Goal: Information Seeking & Learning: Learn about a topic

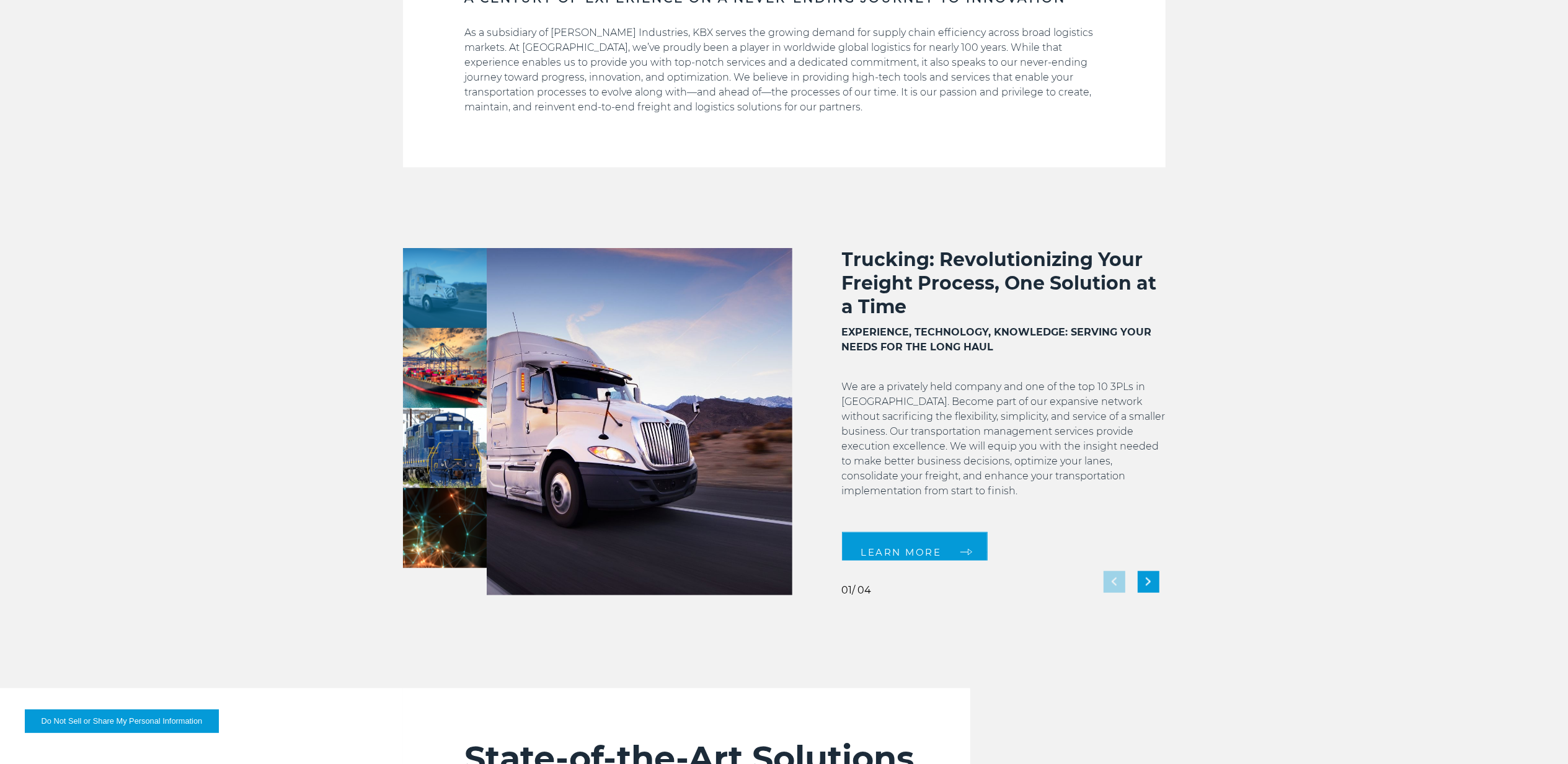
scroll to position [992, 0]
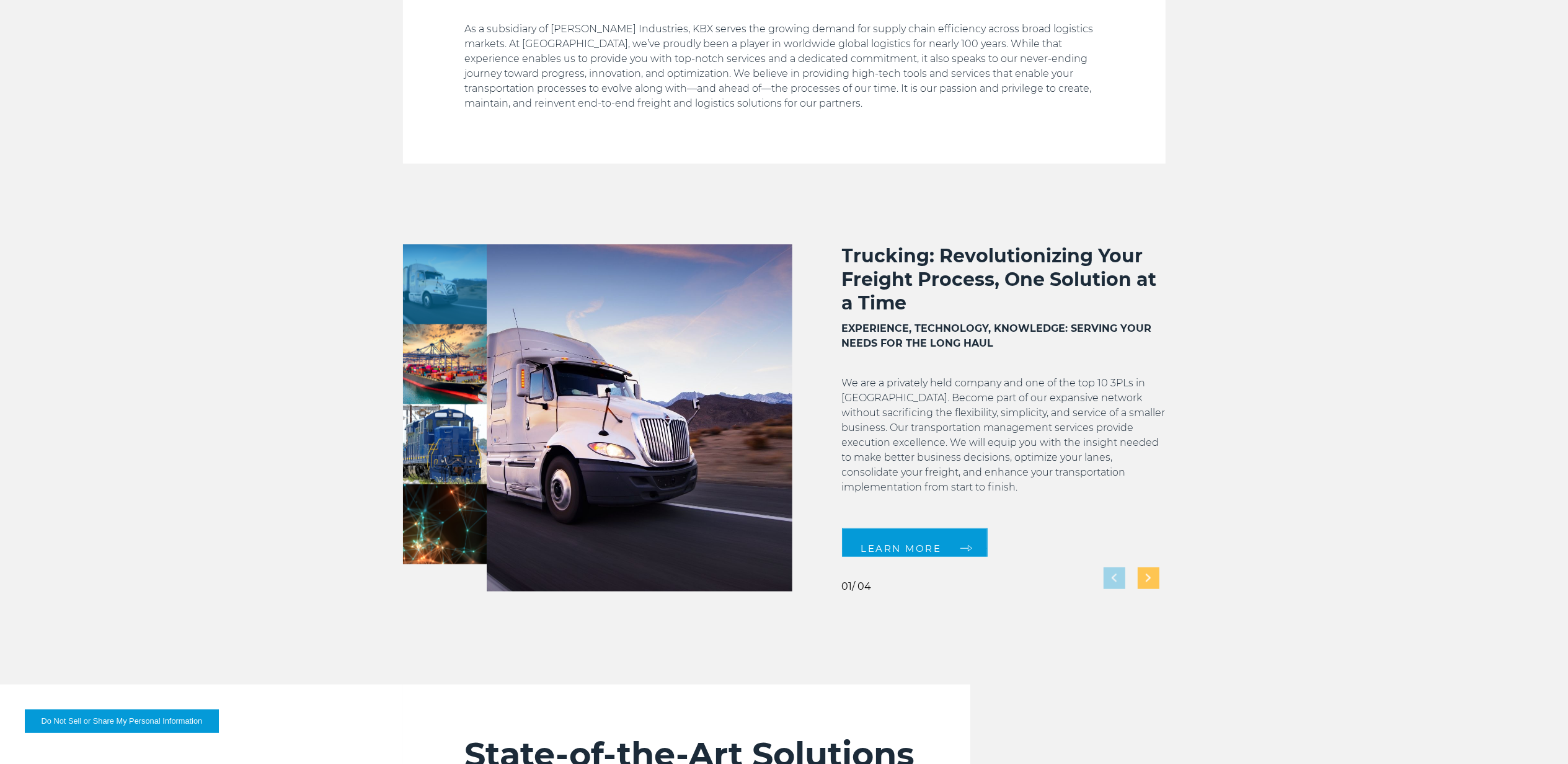
click at [1143, 573] on div "Next slide" at bounding box center [1148, 578] width 21 height 21
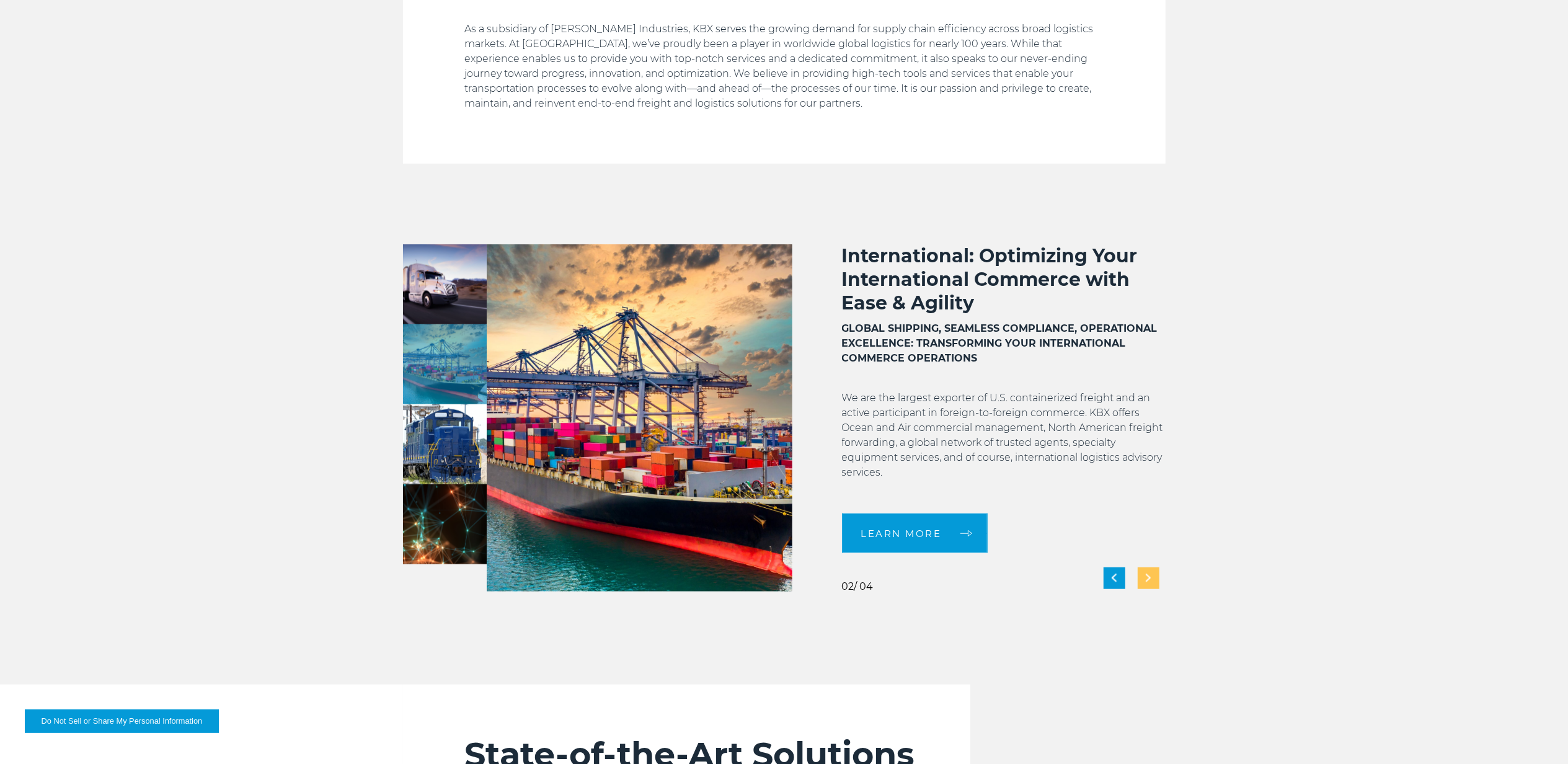
click at [1156, 574] on div "Next slide" at bounding box center [1148, 578] width 21 height 21
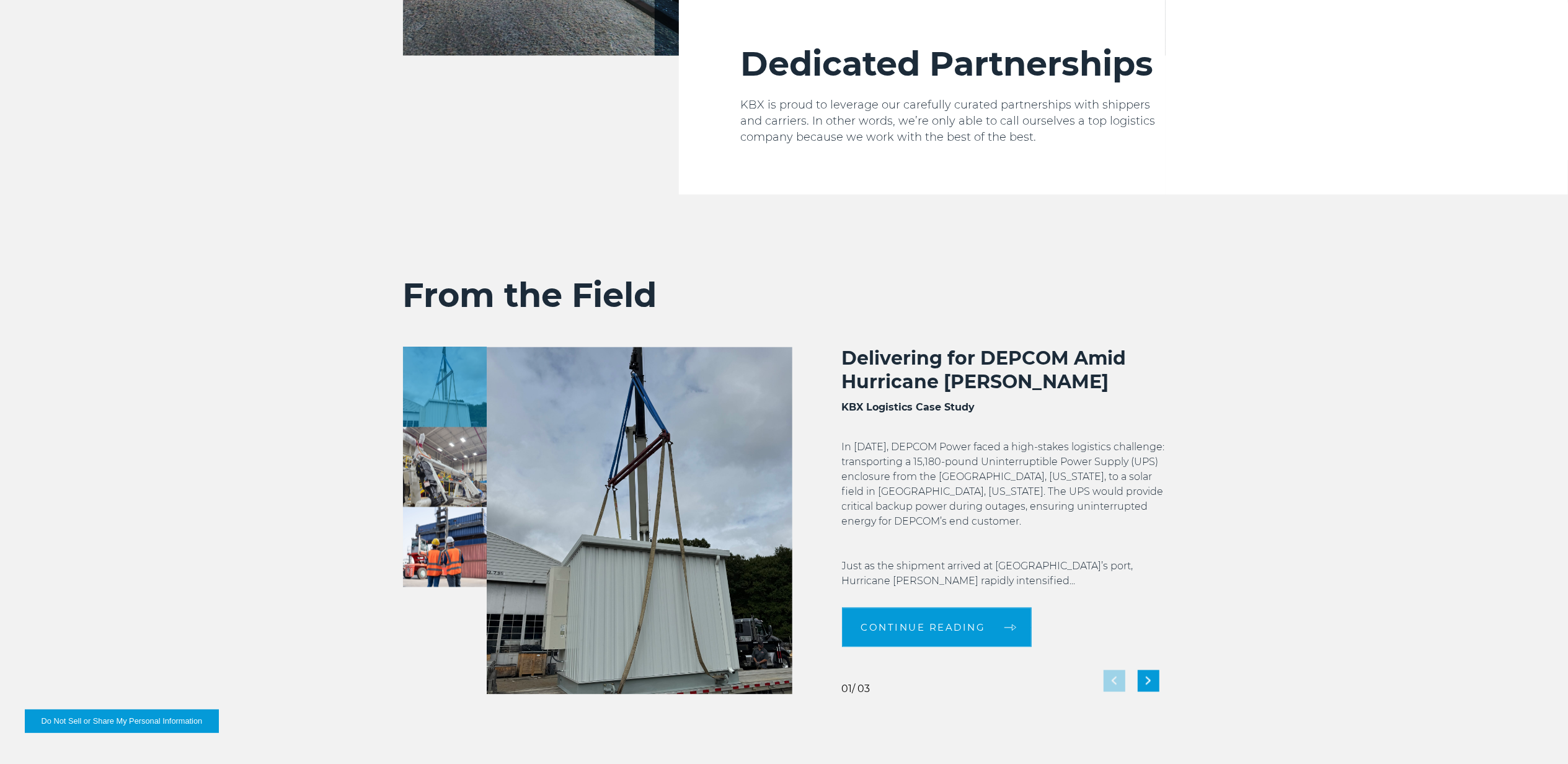
scroll to position [2232, 0]
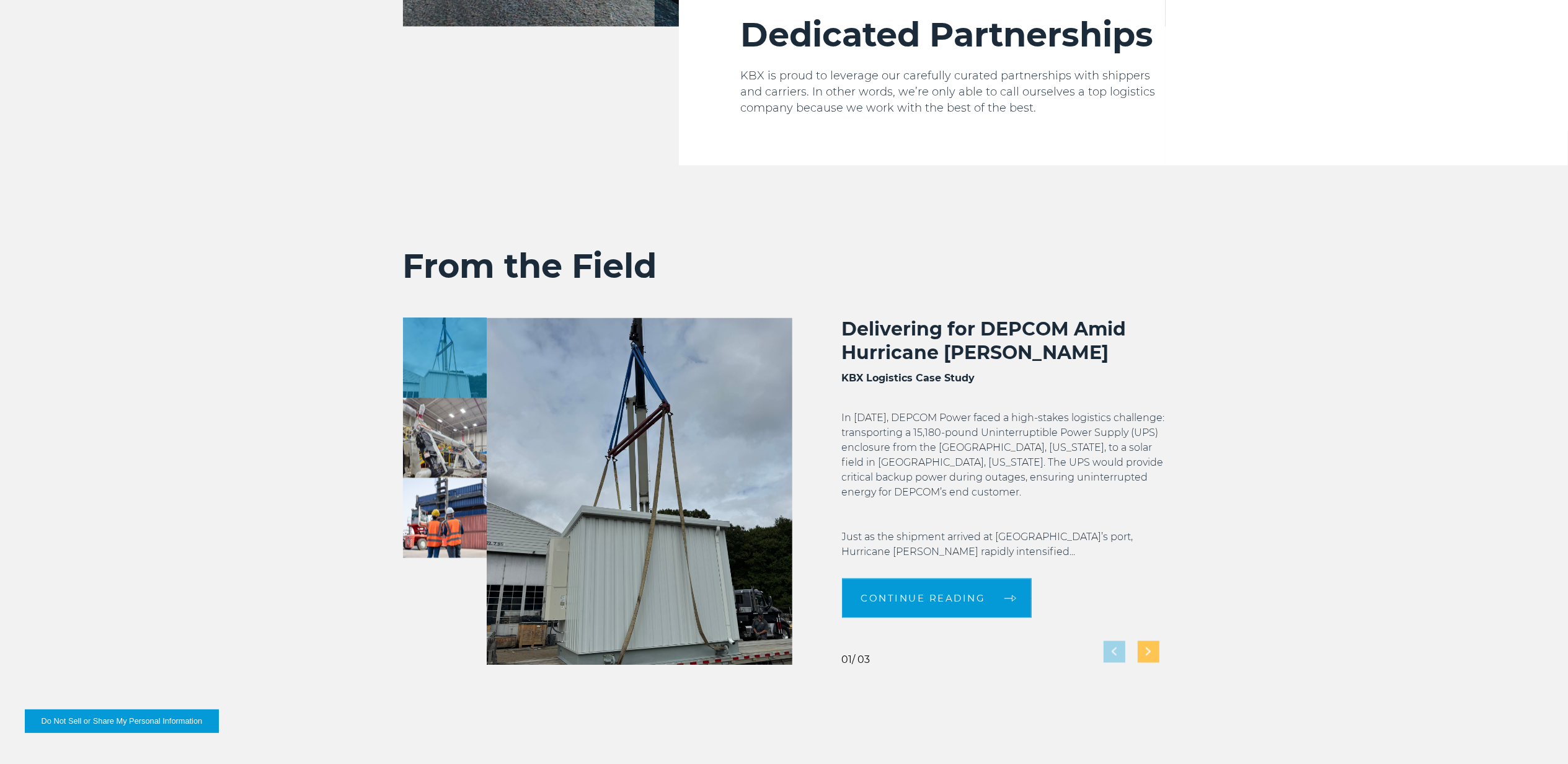
click at [1148, 650] on img "Next slide" at bounding box center [1147, 653] width 5 height 8
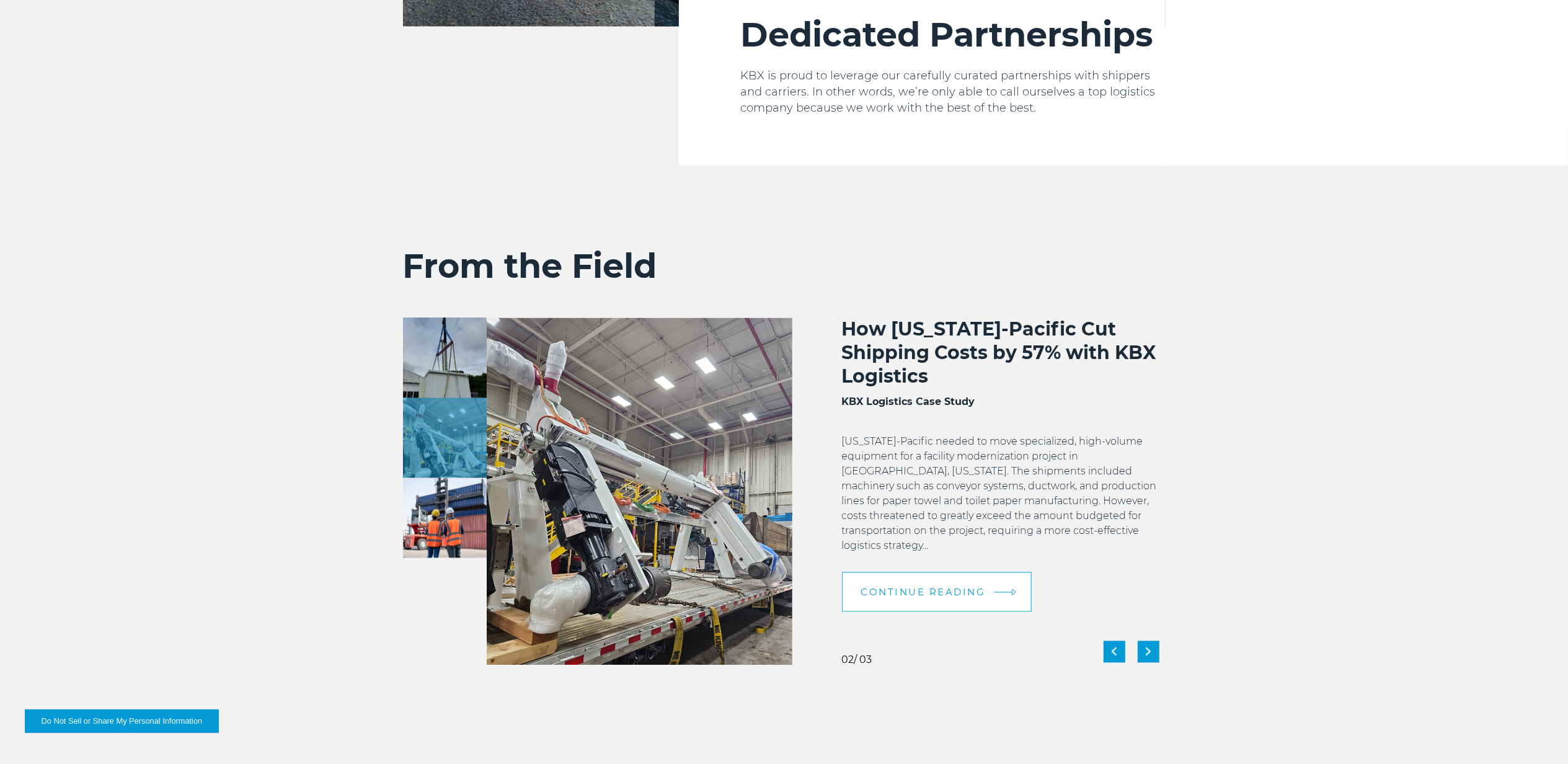
click at [925, 588] on span "Continue Reading" at bounding box center [923, 592] width 124 height 9
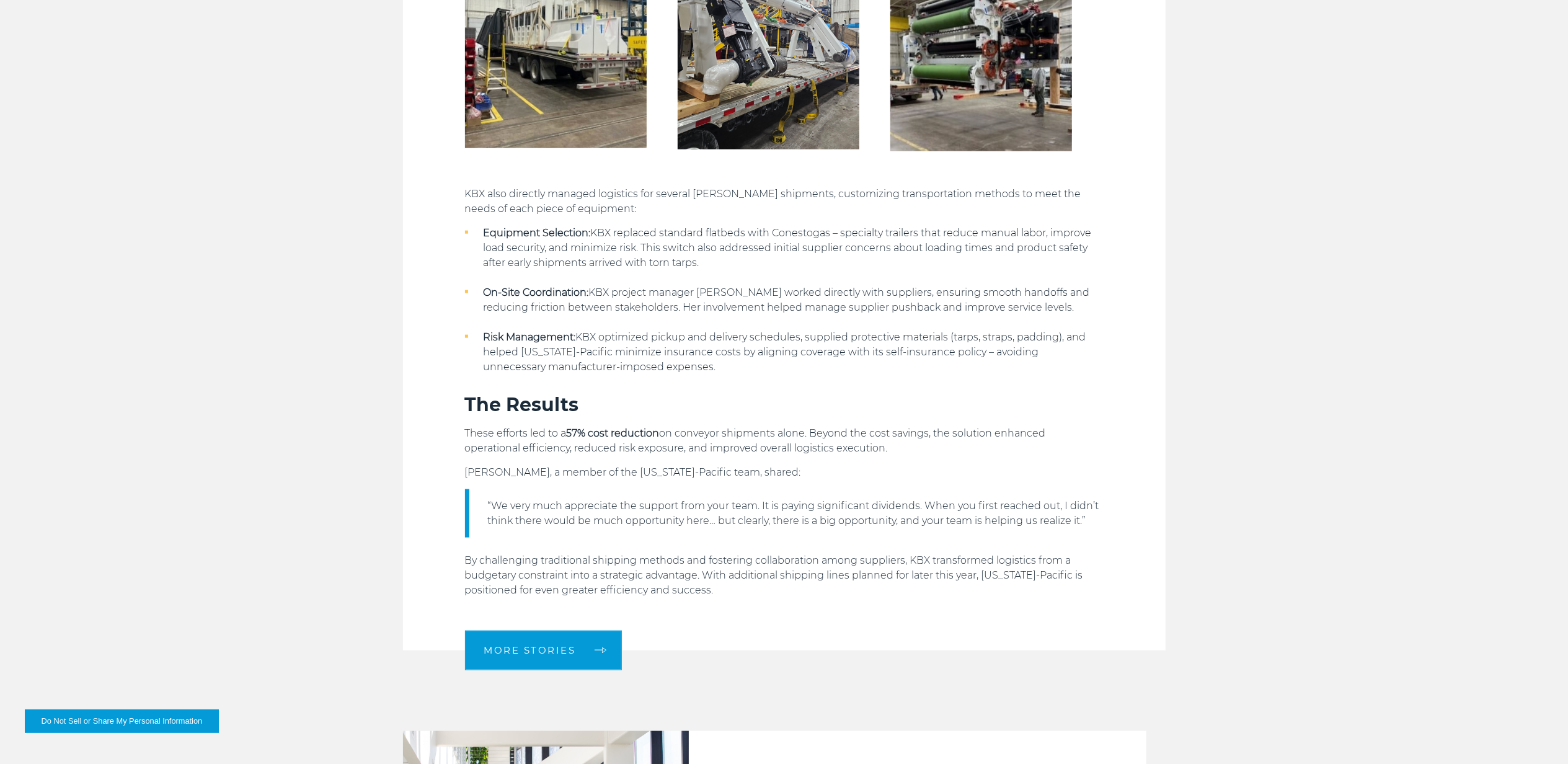
scroll to position [1323, 0]
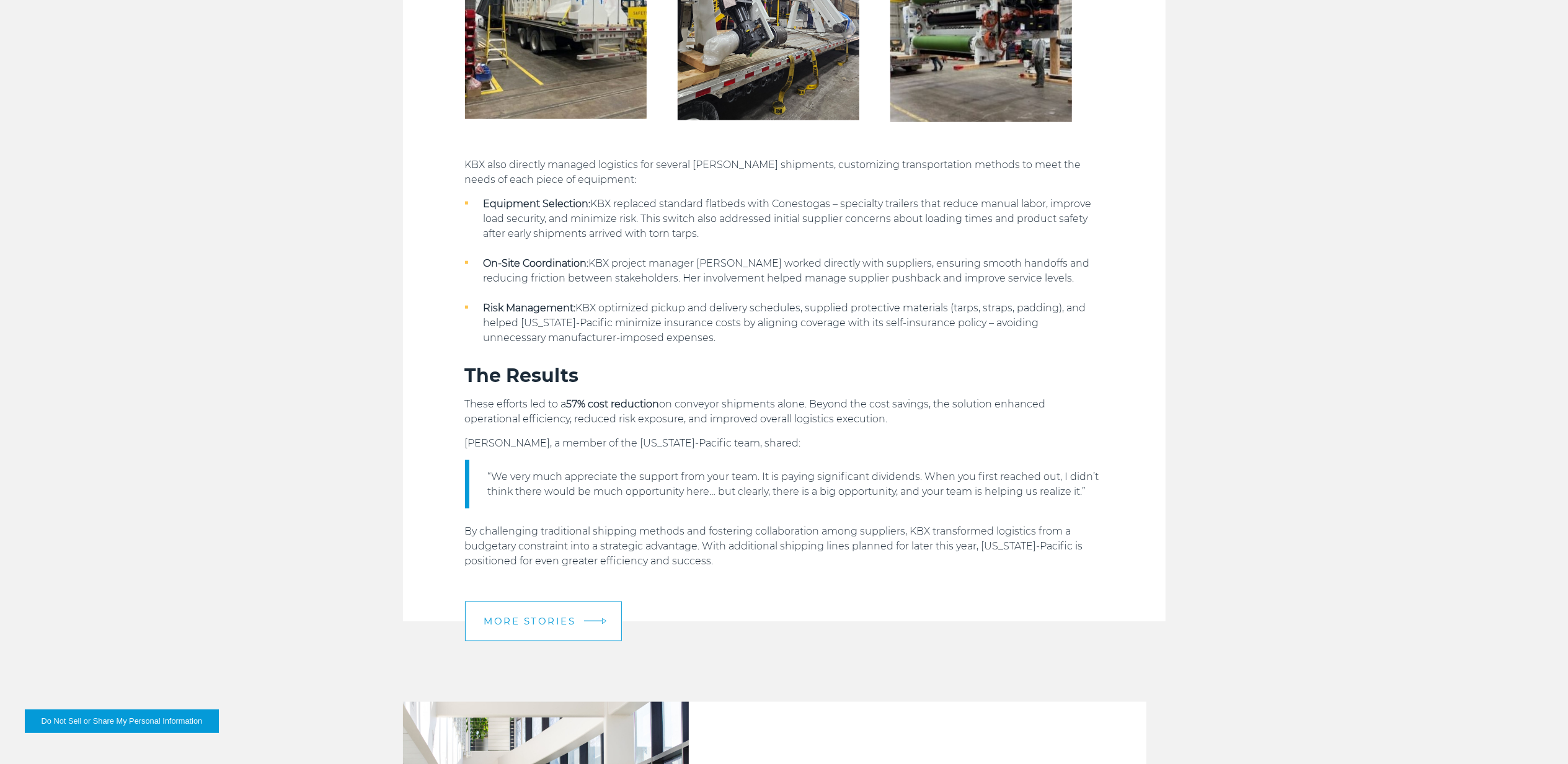
click at [537, 613] on link "More Stories" at bounding box center [543, 621] width 157 height 39
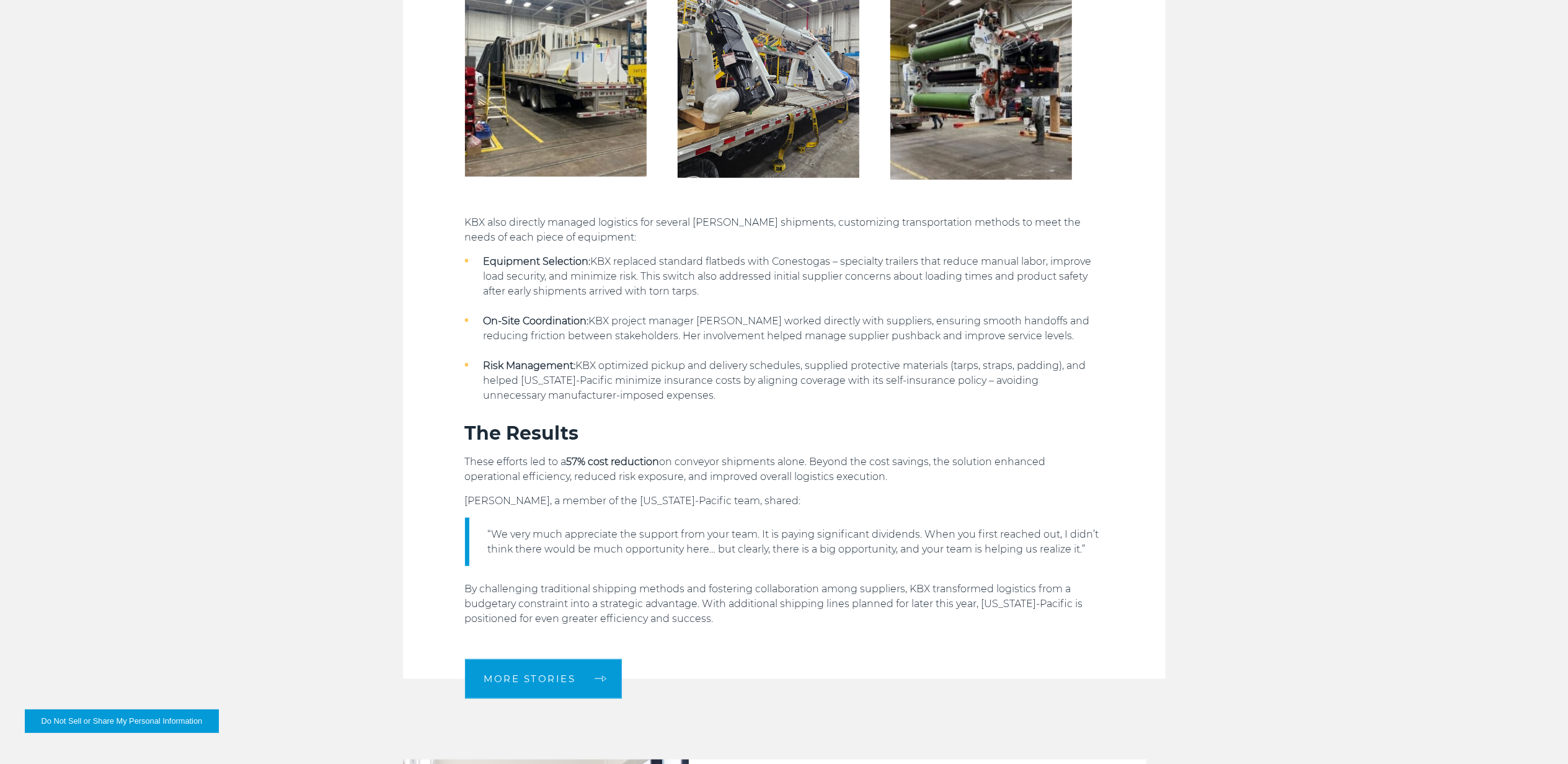
scroll to position [1240, 0]
